Goal: Information Seeking & Learning: Compare options

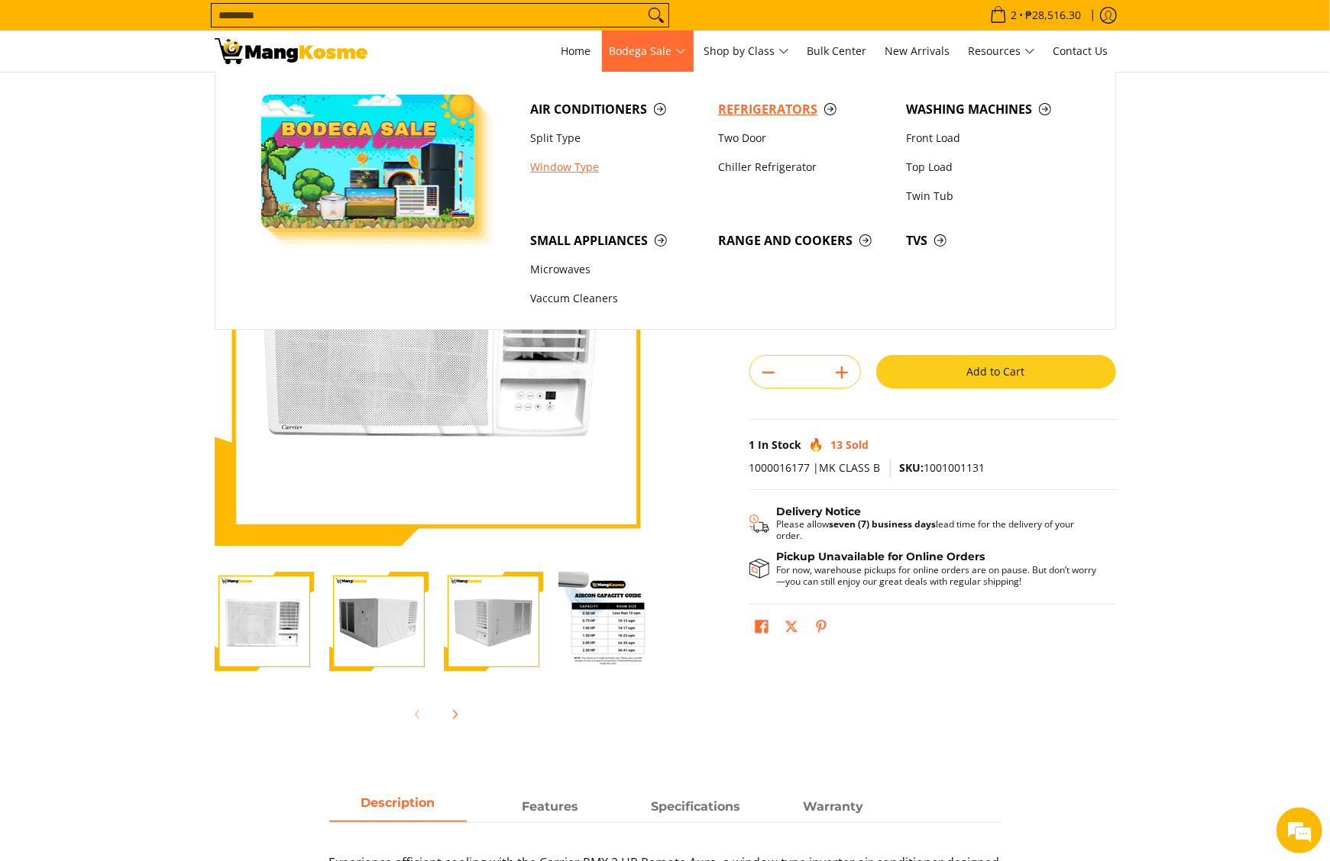
click at [728, 105] on span "Refrigerators" at bounding box center [804, 109] width 173 height 19
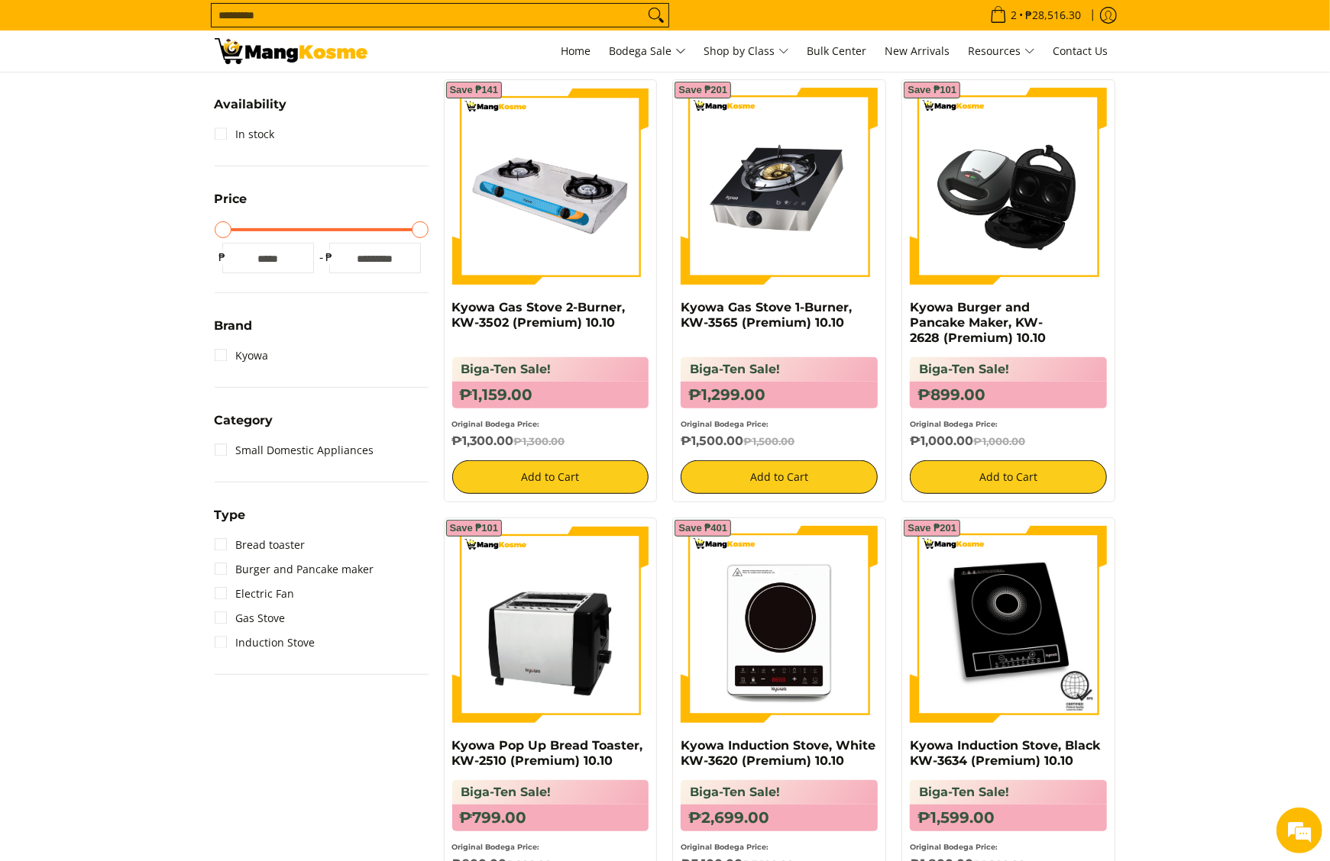
scroll to position [153, 0]
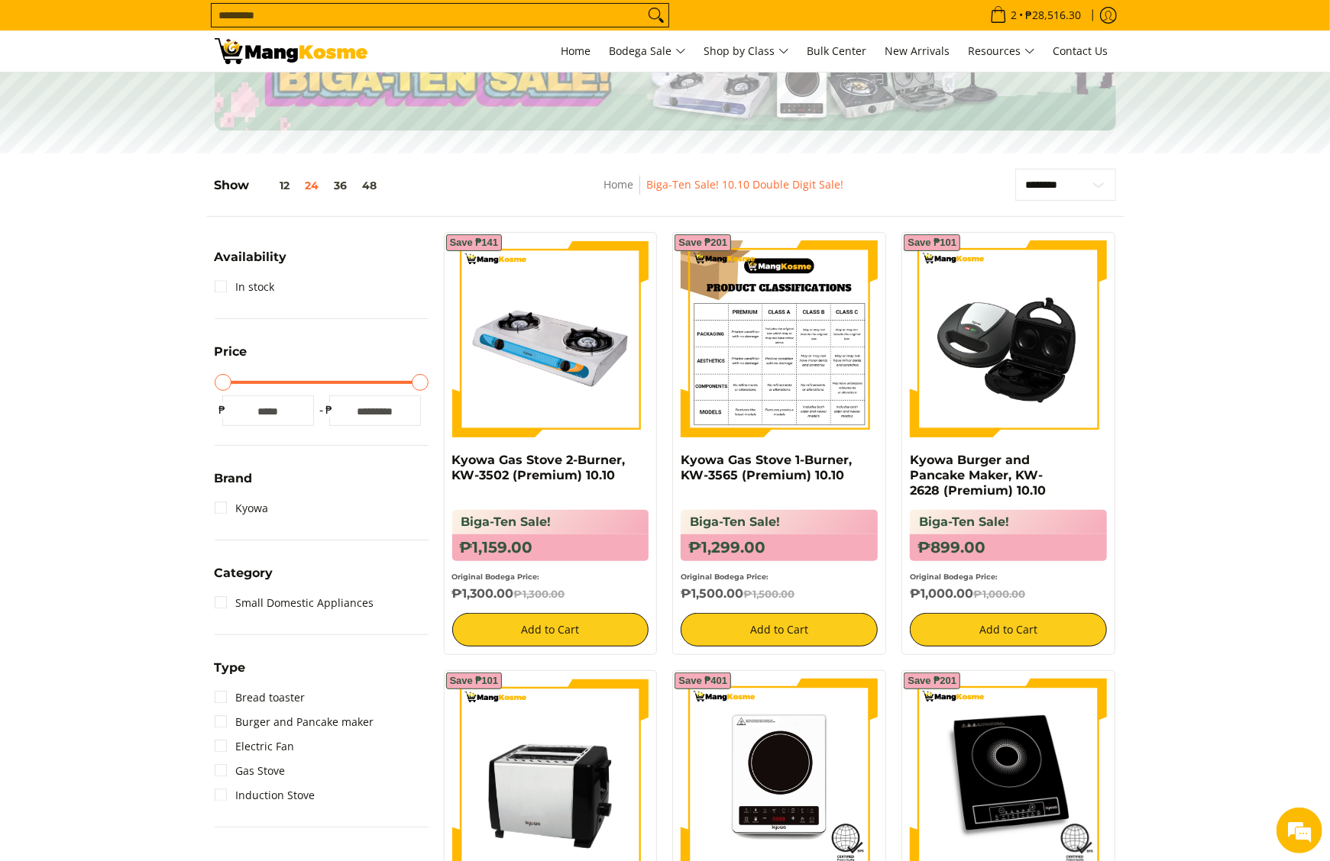
click at [725, 396] on img at bounding box center [778, 339] width 197 height 197
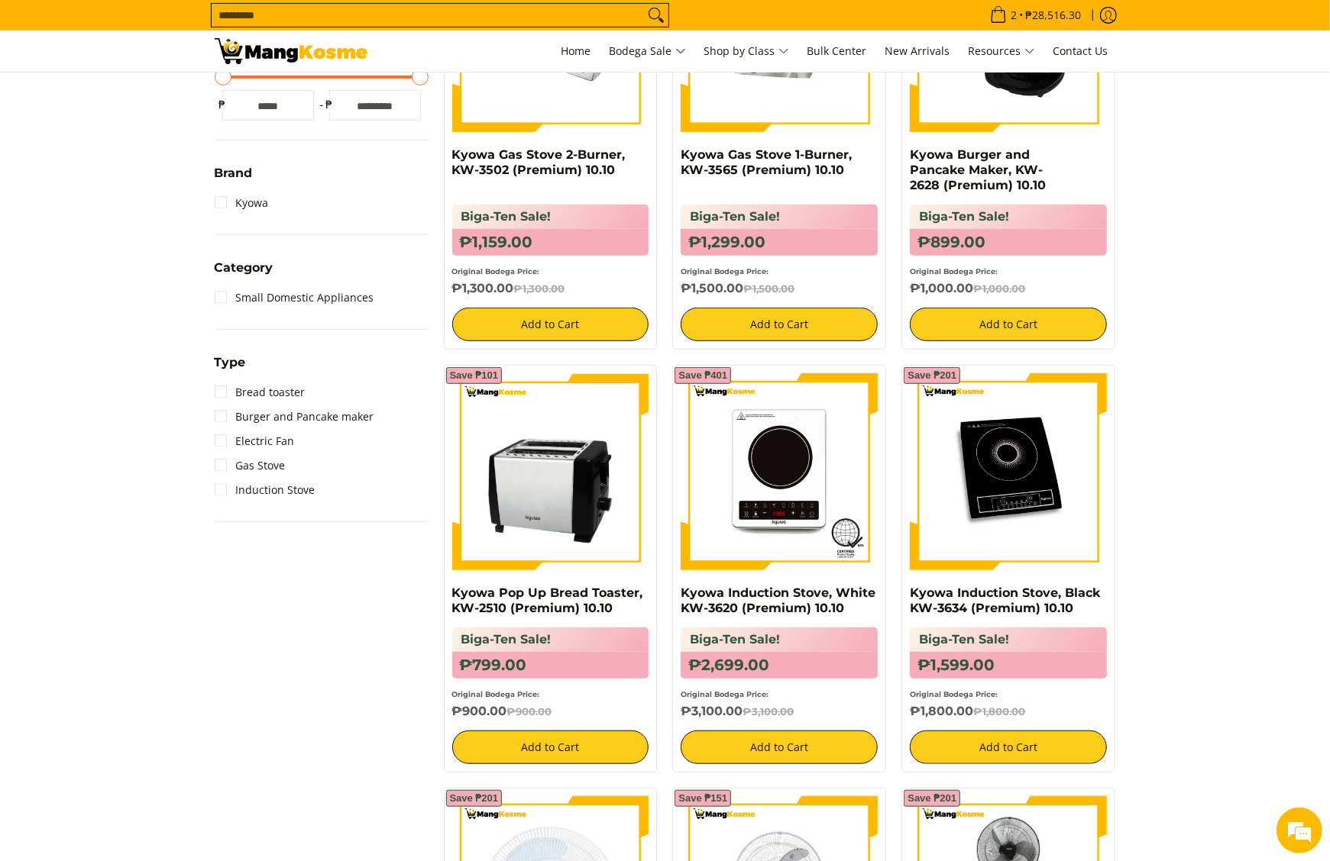
click at [1000, 475] on img at bounding box center [1008, 471] width 197 height 197
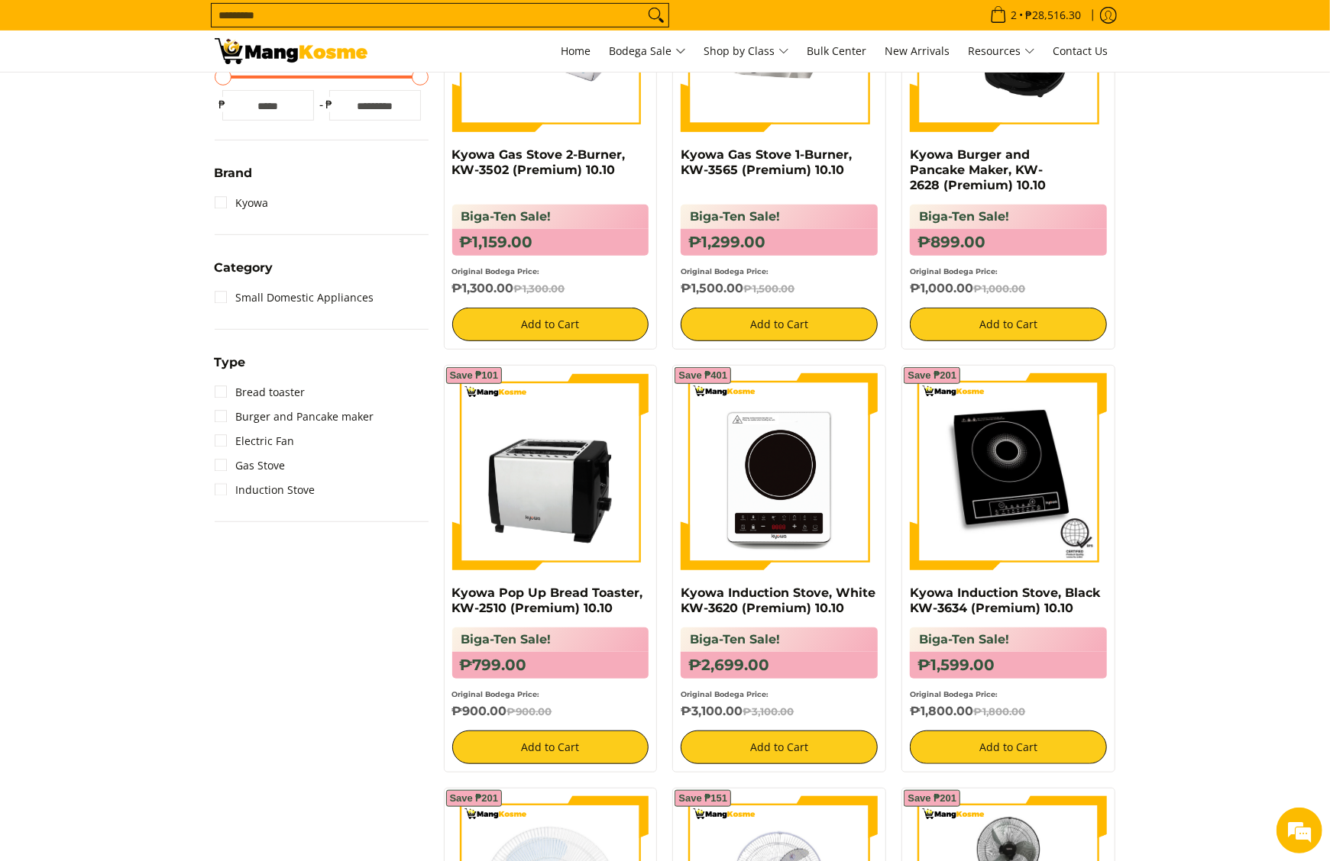
scroll to position [458, 0]
click at [786, 480] on img at bounding box center [778, 471] width 197 height 197
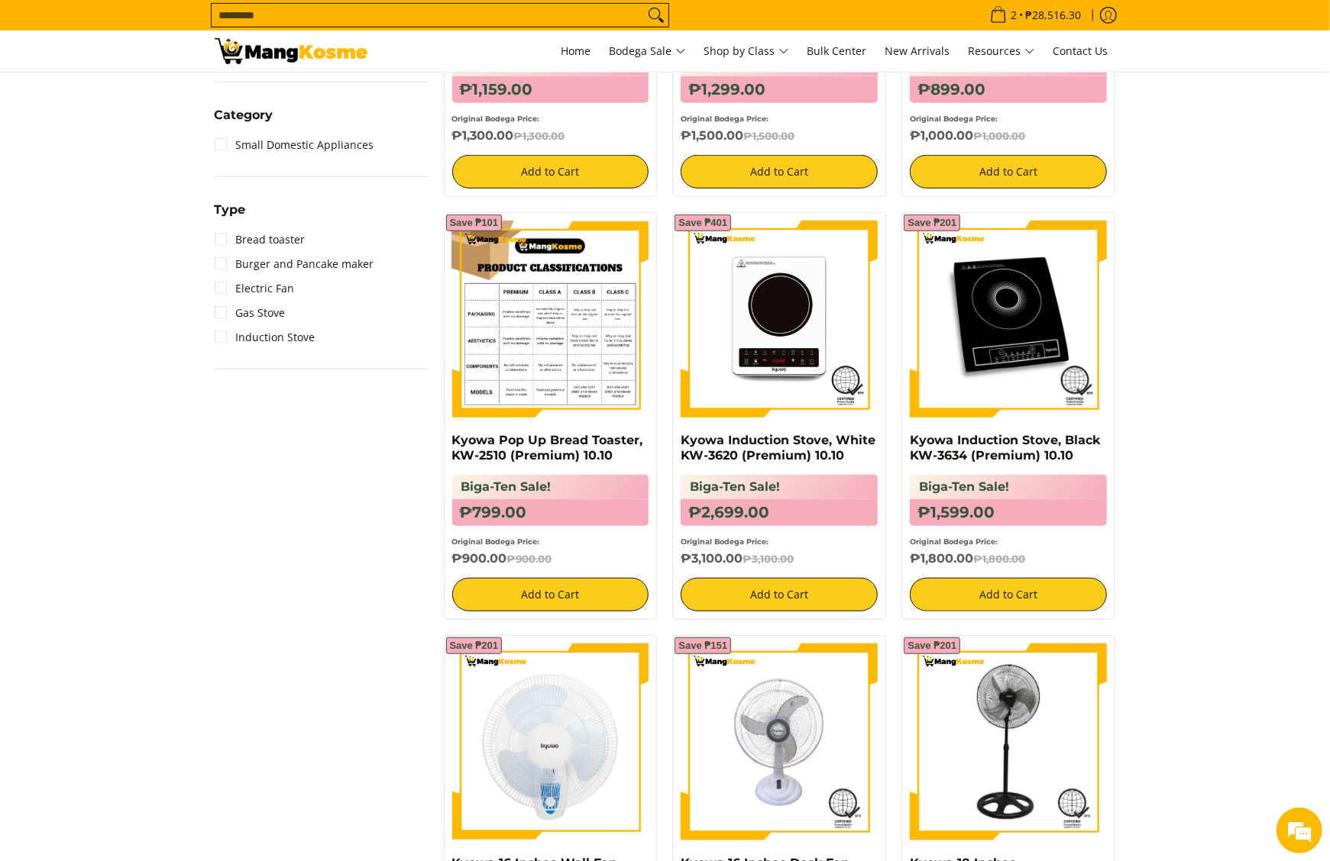
click at [568, 322] on img at bounding box center [550, 319] width 197 height 197
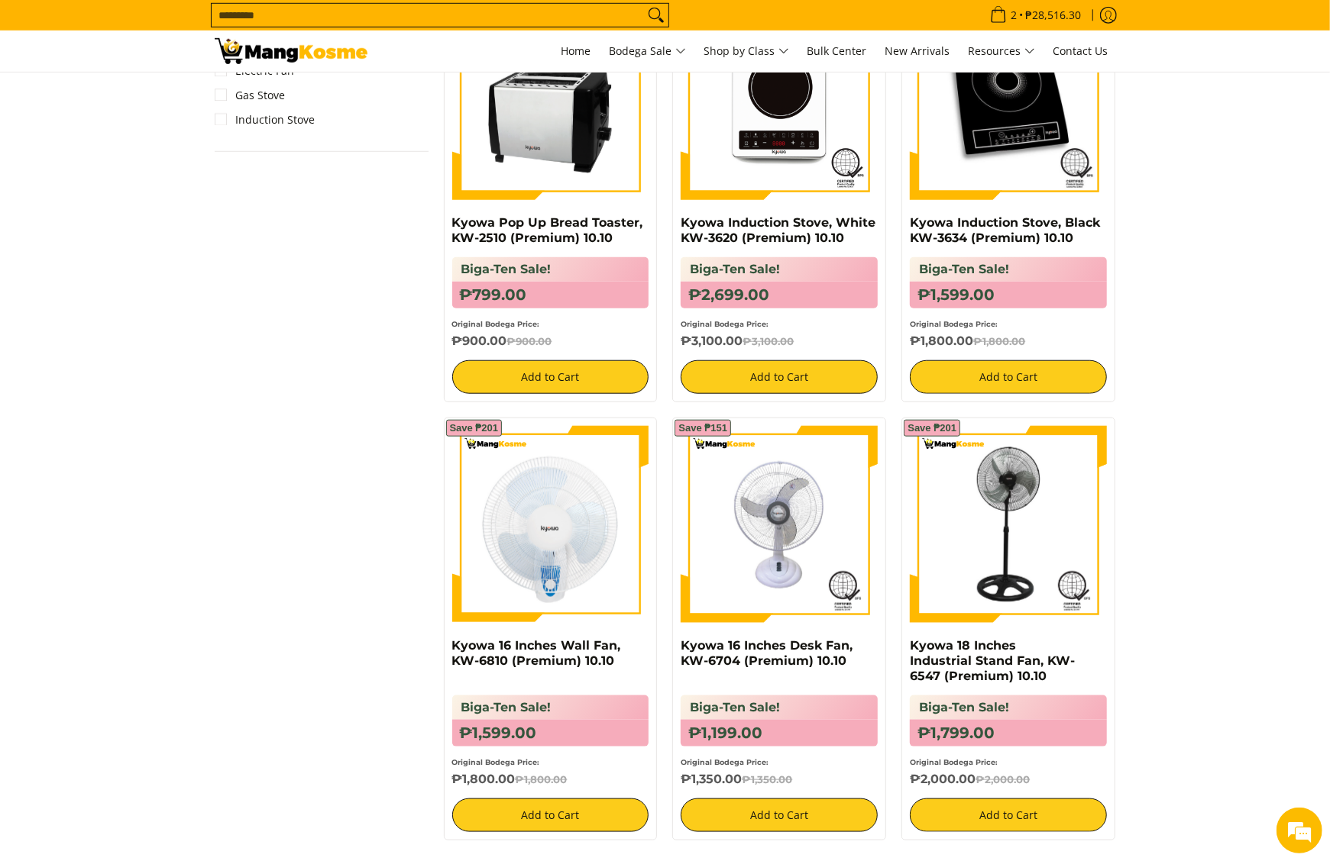
scroll to position [829, 0]
click at [1002, 539] on img at bounding box center [1008, 524] width 197 height 197
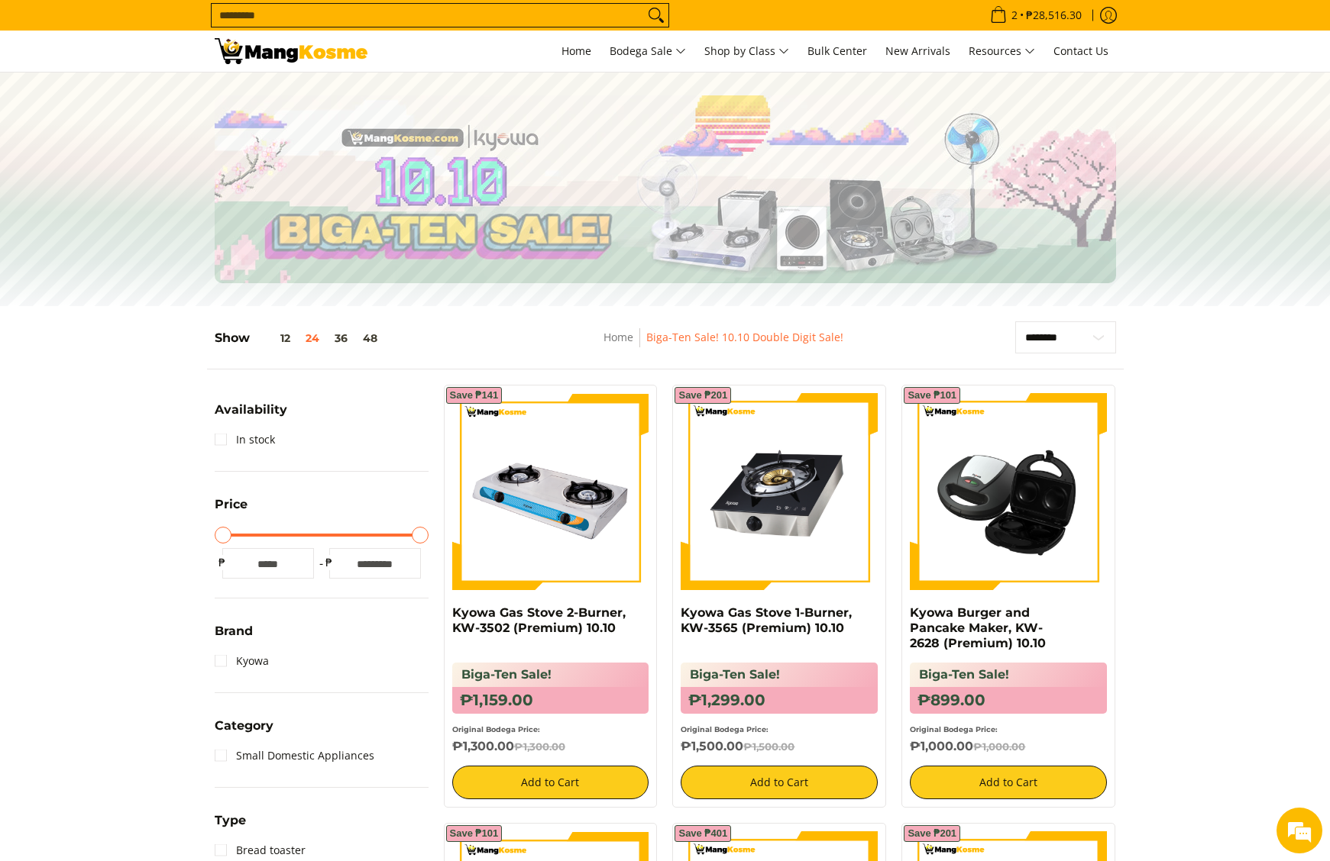
scroll to position [1134, 0]
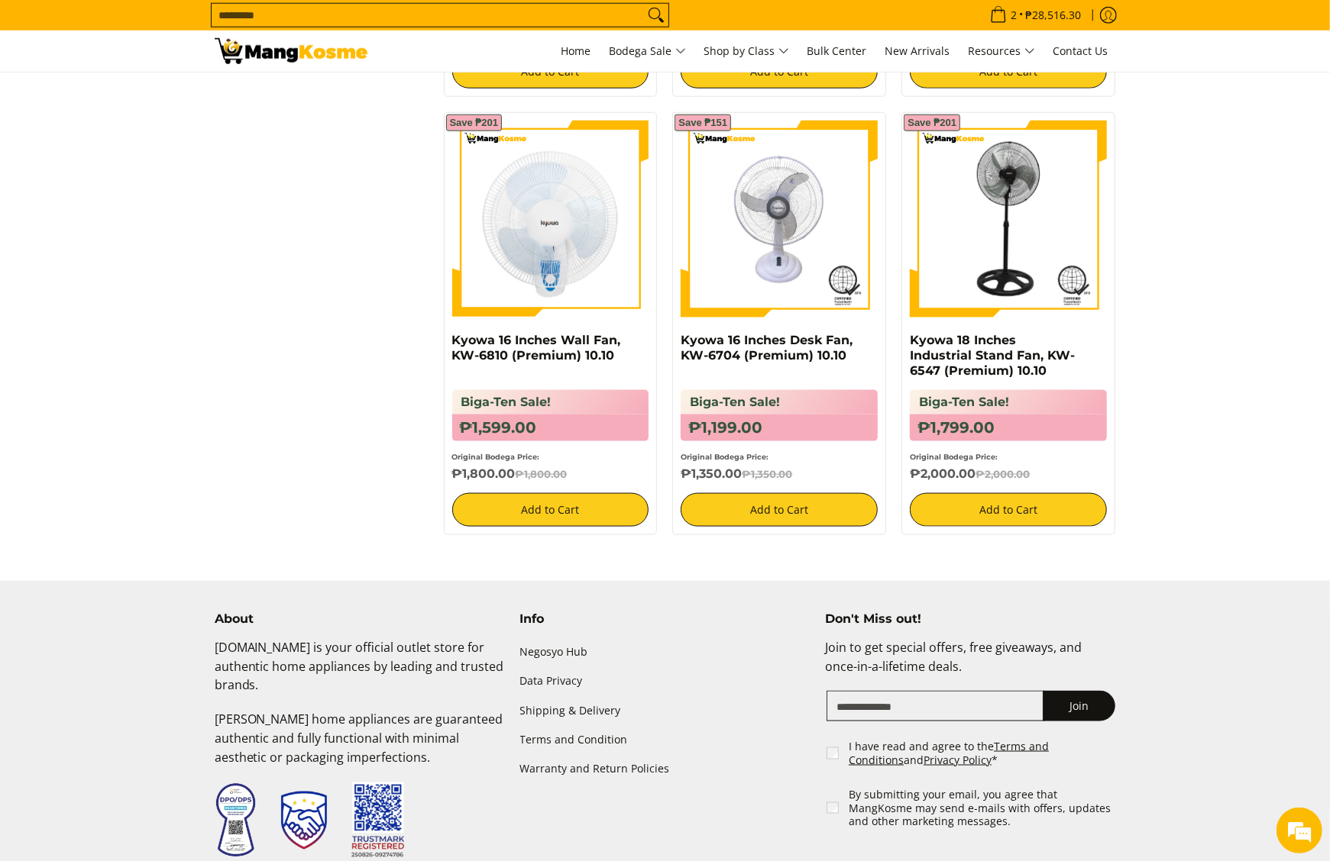
click at [758, 223] on img at bounding box center [778, 219] width 197 height 197
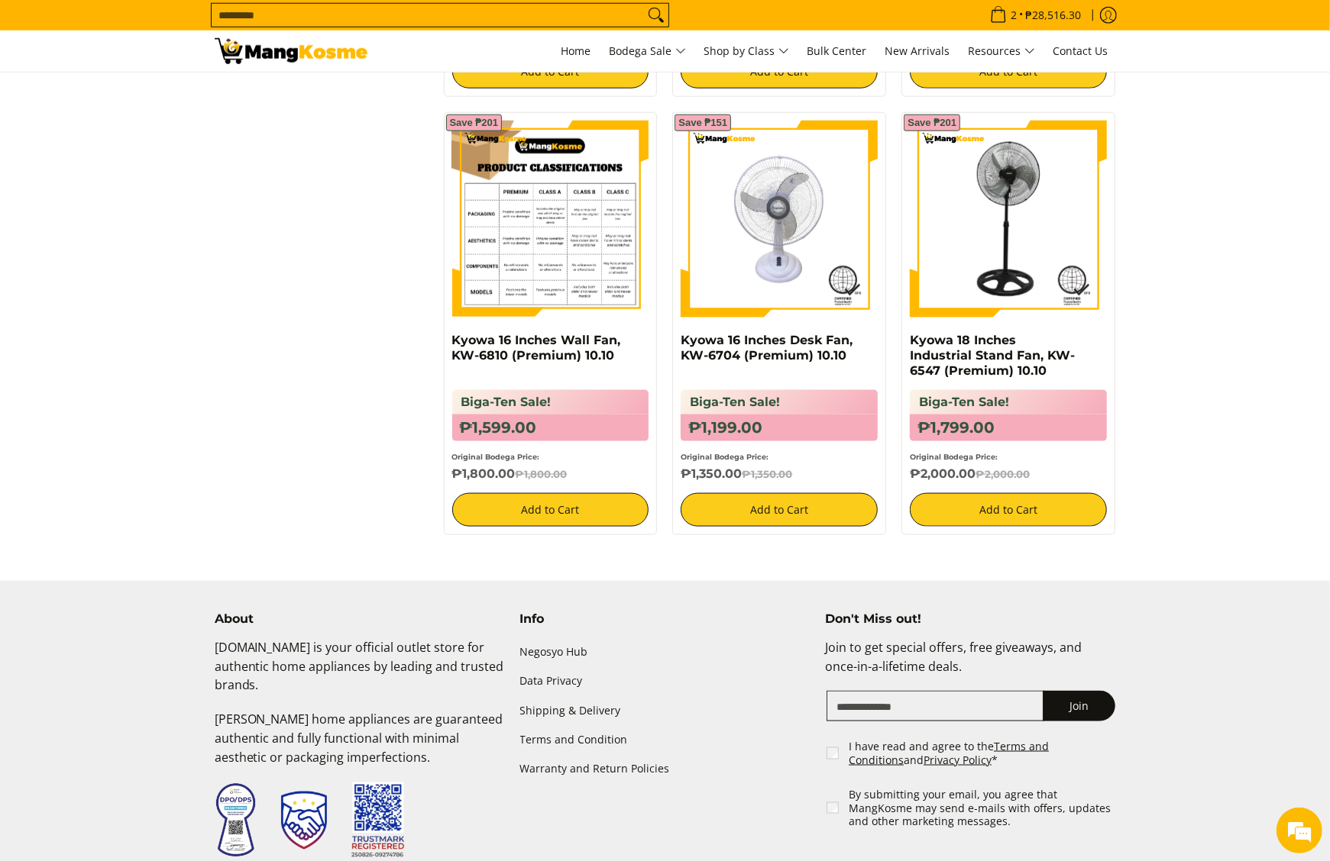
click at [554, 257] on img at bounding box center [550, 219] width 197 height 197
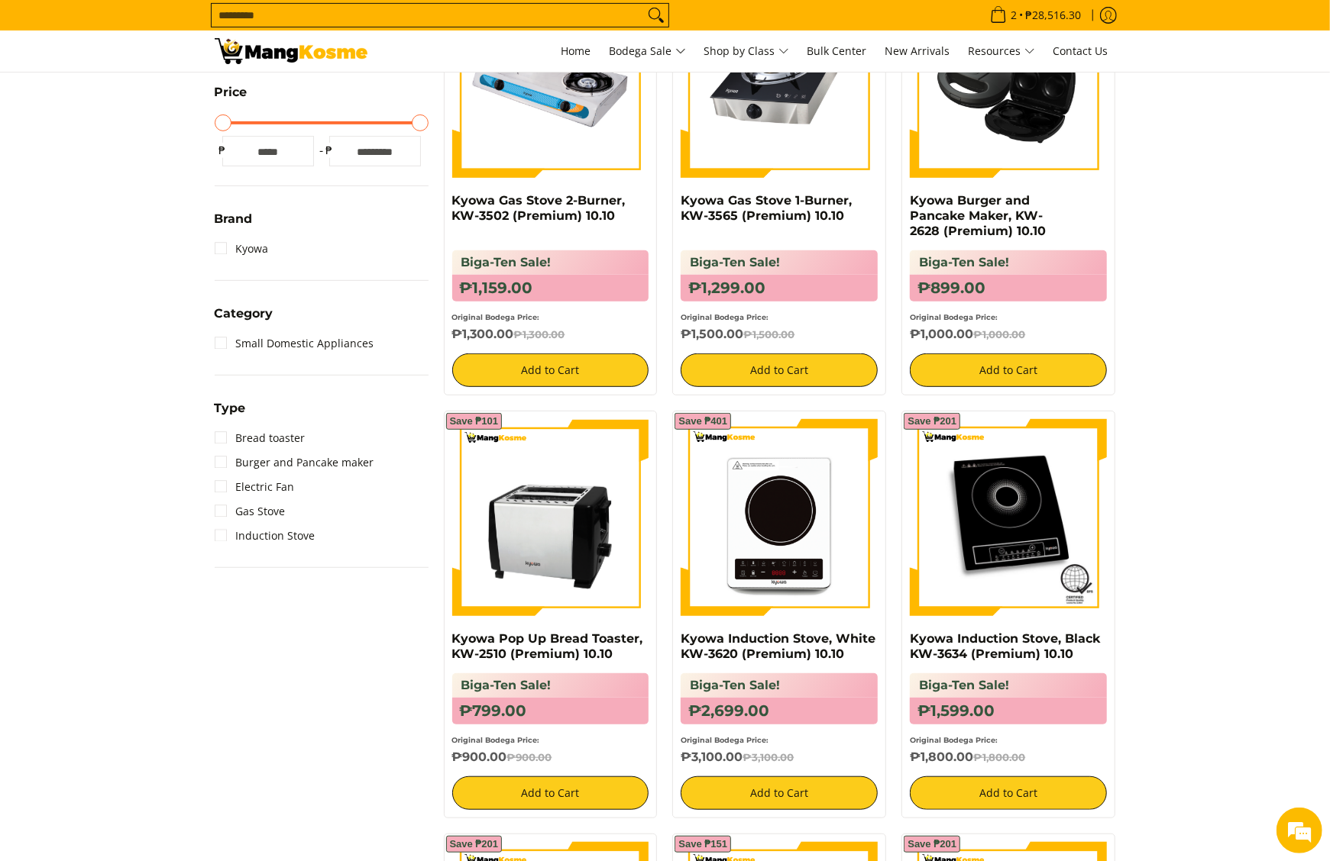
scroll to position [370, 0]
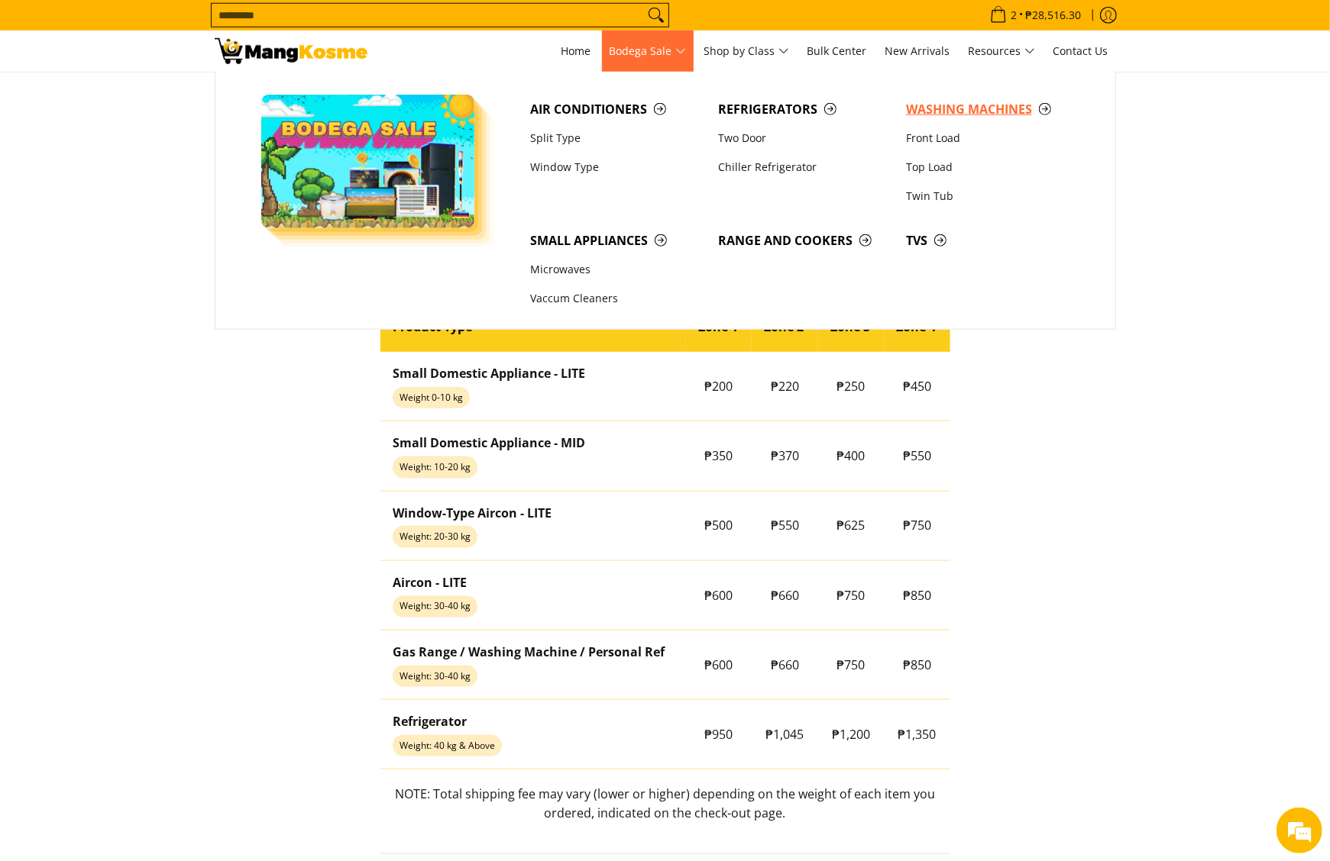
click at [924, 108] on span "Washing Machines" at bounding box center [992, 109] width 173 height 19
